Goal: Information Seeking & Learning: Find specific fact

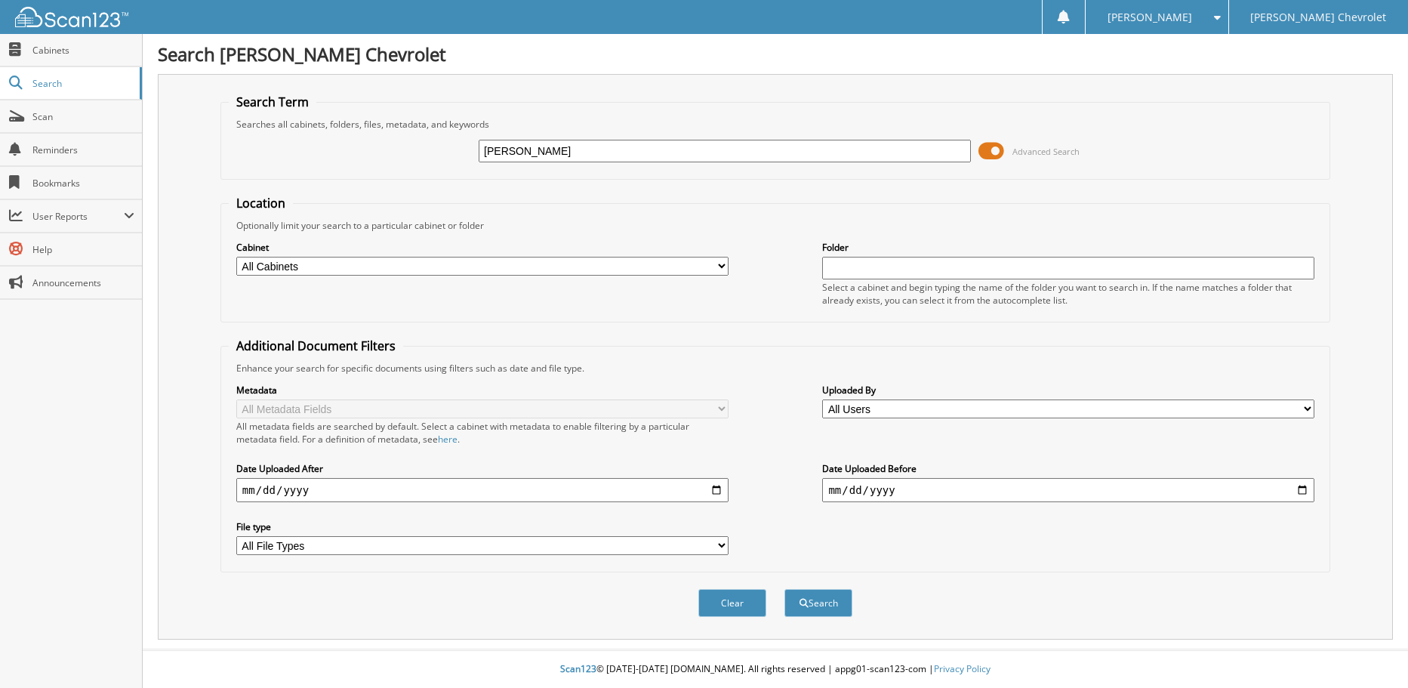
type input "[PERSON_NAME]"
click at [784, 589] on button "Search" at bounding box center [818, 603] width 68 height 28
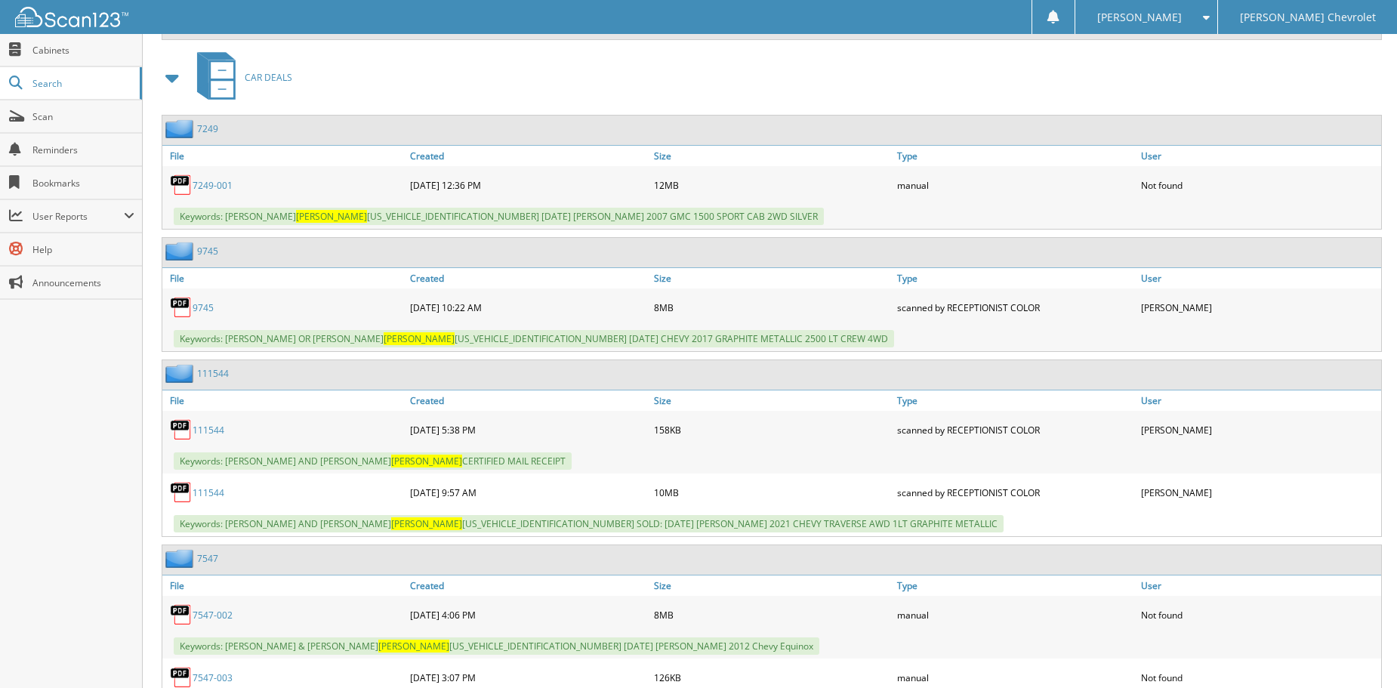
scroll to position [7549, 0]
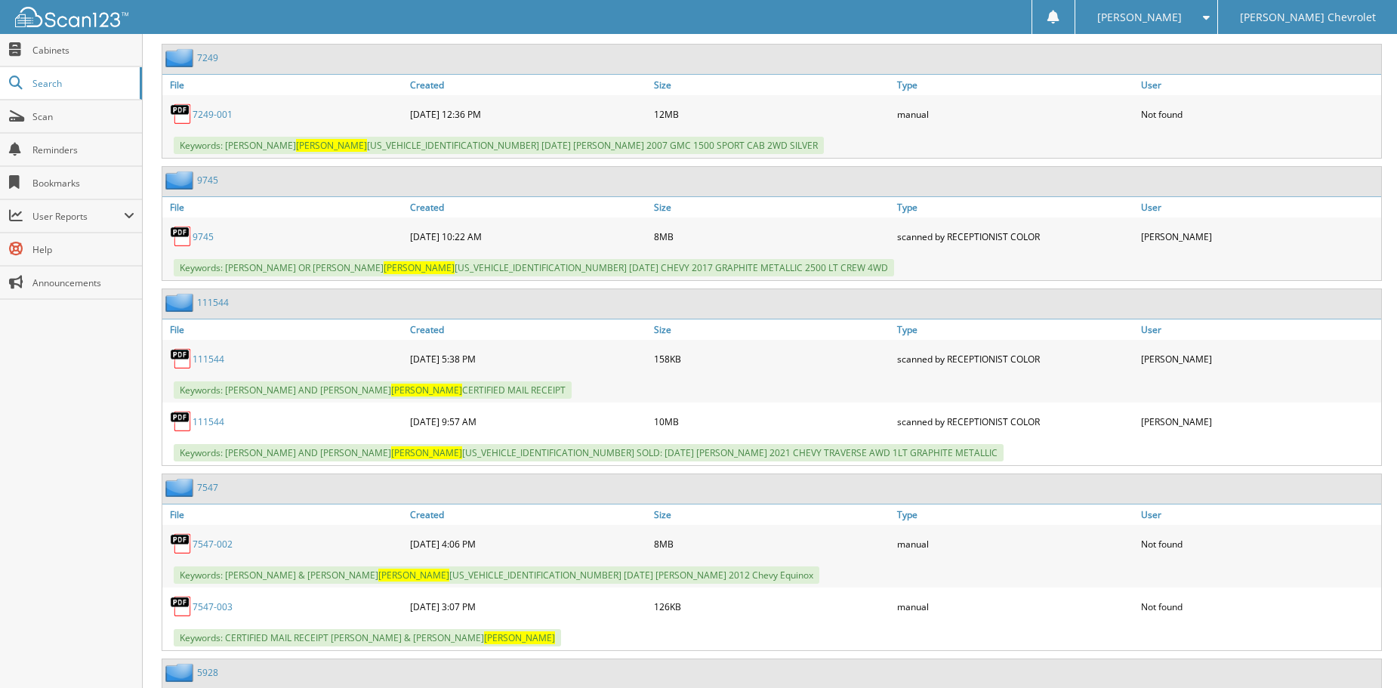
click at [211, 426] on link "111544" at bounding box center [209, 421] width 32 height 13
click at [208, 422] on link "111544" at bounding box center [209, 421] width 32 height 13
